Goal: Information Seeking & Learning: Learn about a topic

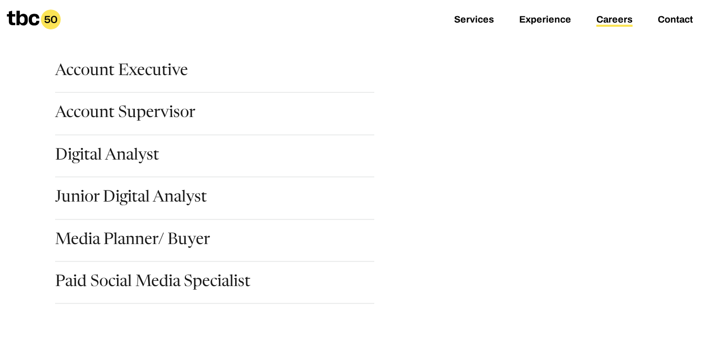
scroll to position [140, 0]
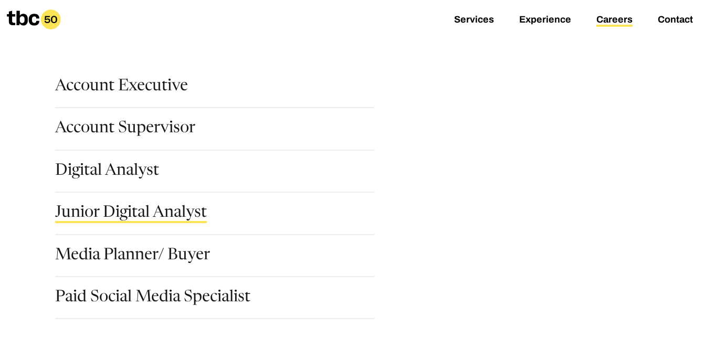
click at [143, 215] on link "Junior Digital Analyst" at bounding box center [131, 214] width 152 height 18
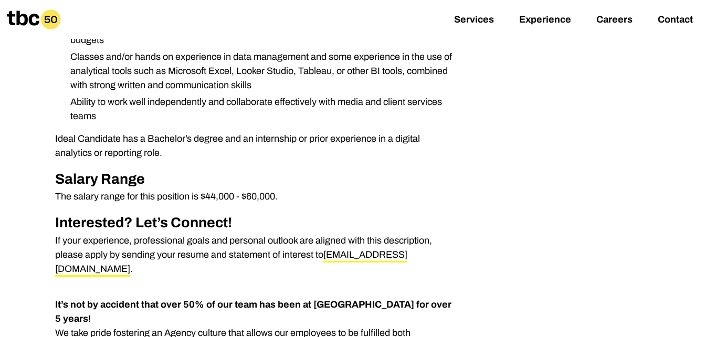
scroll to position [552, 0]
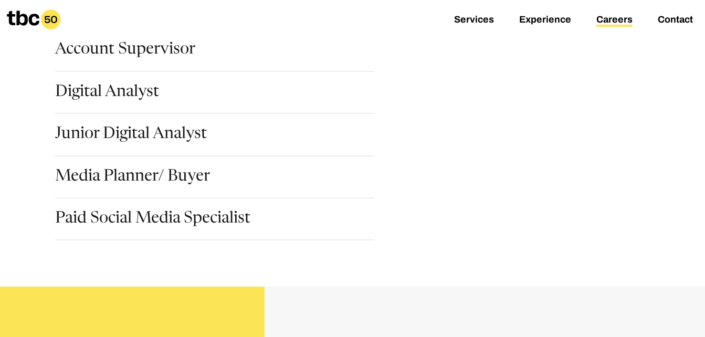
scroll to position [205, 0]
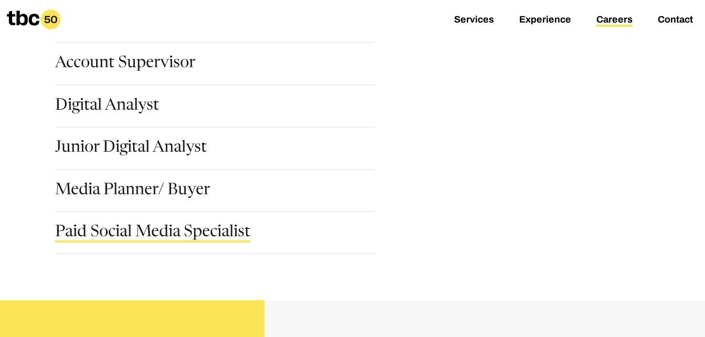
click at [175, 225] on link "Paid Social Media Specialist" at bounding box center [152, 234] width 195 height 18
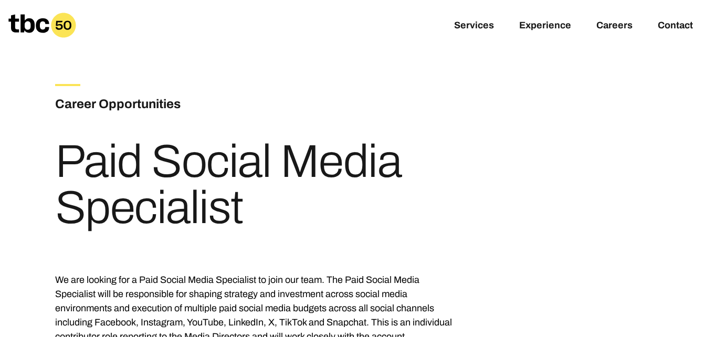
scroll to position [295, 0]
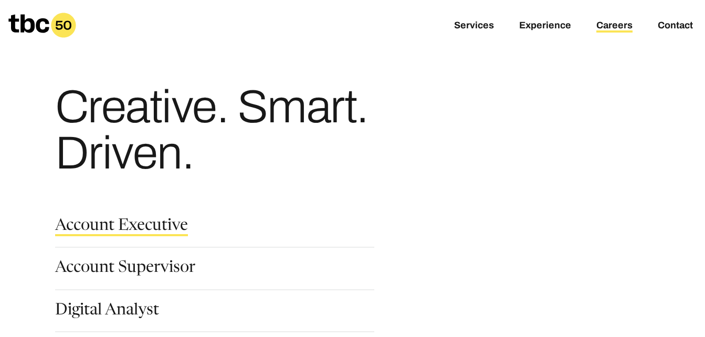
click at [137, 225] on link "Account Executive" at bounding box center [121, 227] width 133 height 18
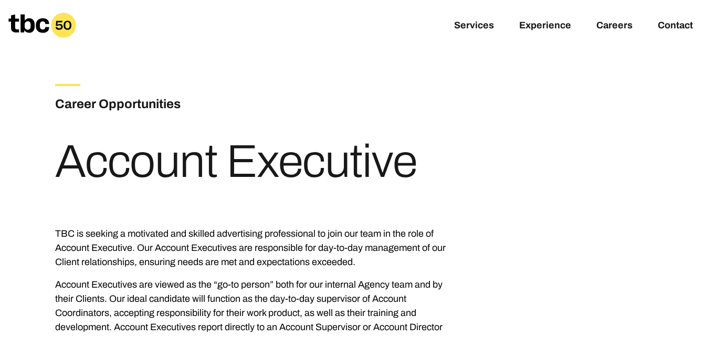
scroll to position [295, 0]
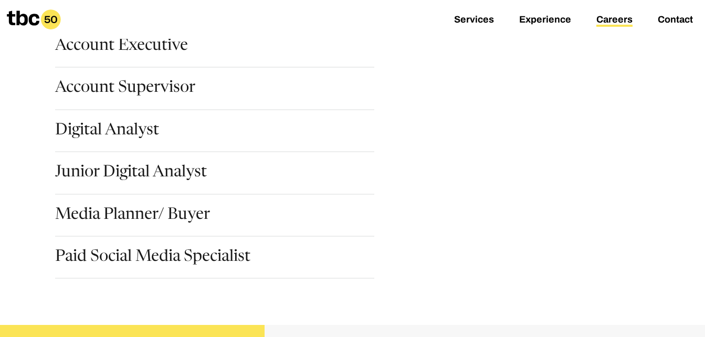
scroll to position [182, 0]
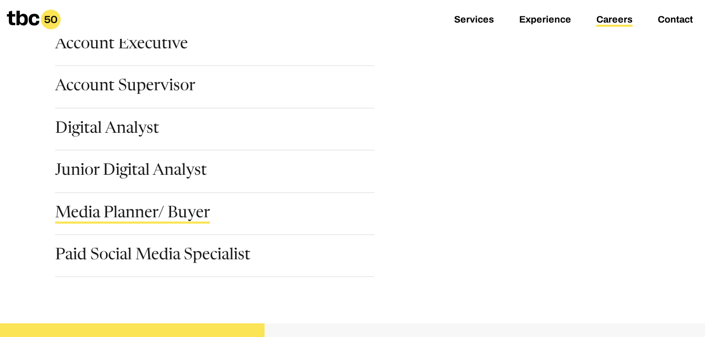
click at [130, 210] on link "Media Planner/ Buyer" at bounding box center [132, 215] width 155 height 18
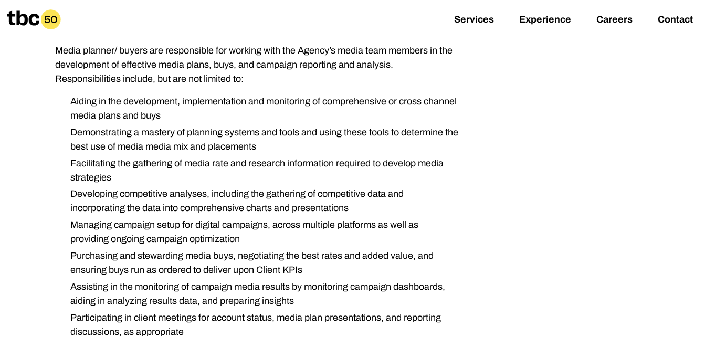
scroll to position [589, 0]
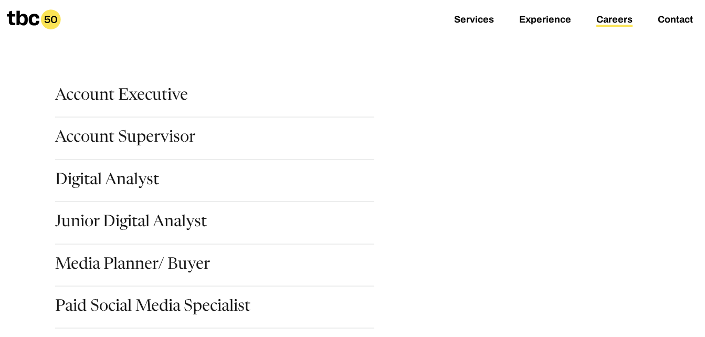
scroll to position [137, 0]
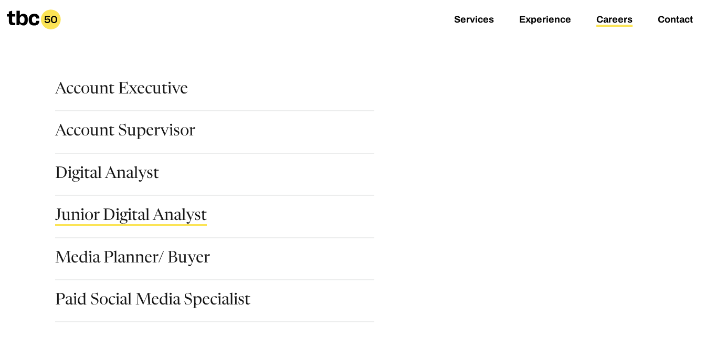
click at [133, 218] on link "Junior Digital Analyst" at bounding box center [131, 217] width 152 height 18
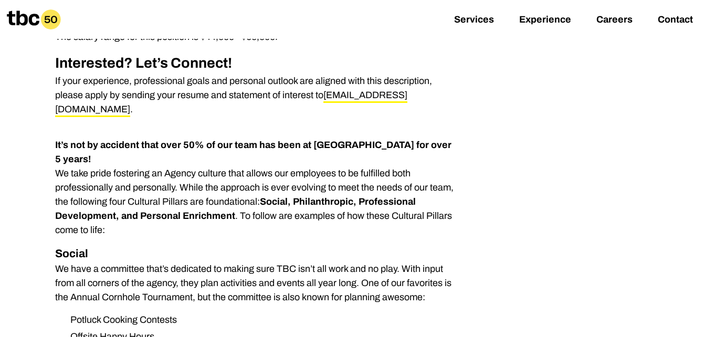
scroll to position [678, 0]
